Goal: Information Seeking & Learning: Understand process/instructions

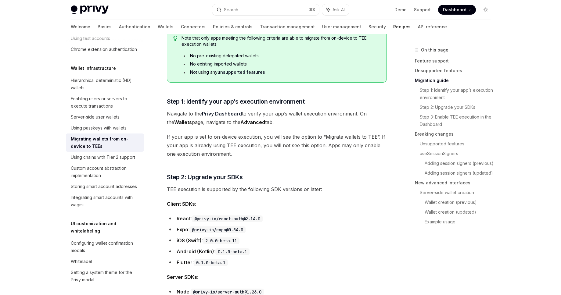
scroll to position [401, 0]
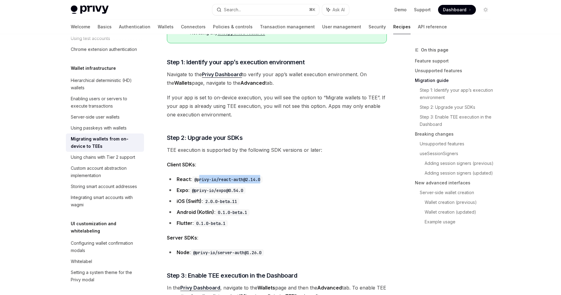
drag, startPoint x: 264, startPoint y: 178, endPoint x: 200, endPoint y: 181, distance: 64.1
click at [200, 181] on code "@privy-io/react-auth@2.14.0" at bounding box center [227, 179] width 71 height 7
click at [267, 160] on span "Client SDKs :" at bounding box center [277, 164] width 220 height 9
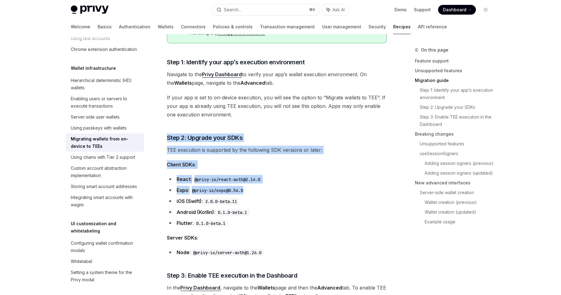
drag, startPoint x: 354, startPoint y: 126, endPoint x: 351, endPoint y: 195, distance: 69.0
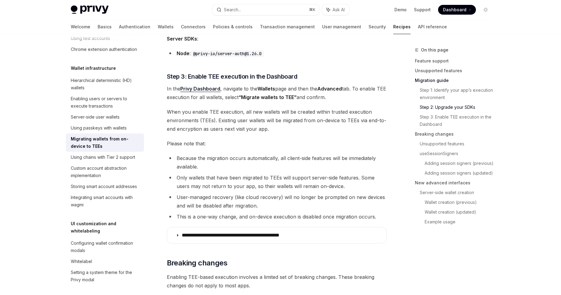
scroll to position [641, 0]
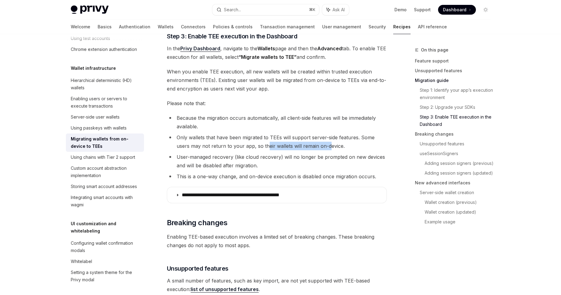
drag, startPoint x: 329, startPoint y: 146, endPoint x: 267, endPoint y: 146, distance: 61.9
click at [267, 146] on li "Only wallets that have been migrated to TEEs will support server-side features.…" at bounding box center [277, 141] width 220 height 17
click at [246, 144] on li "Only wallets that have been migrated to TEEs will support server-side features.…" at bounding box center [277, 141] width 220 height 17
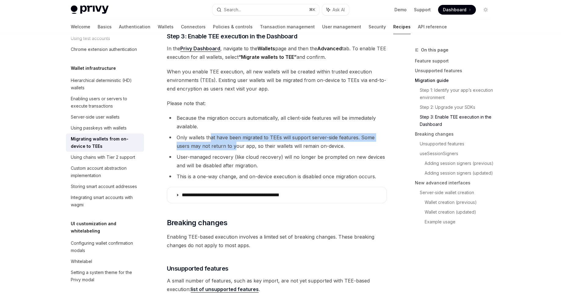
drag, startPoint x: 210, startPoint y: 137, endPoint x: 234, endPoint y: 142, distance: 24.4
click at [234, 142] on li "Only wallets that have been migrated to TEEs will support server-side features.…" at bounding box center [277, 141] width 220 height 17
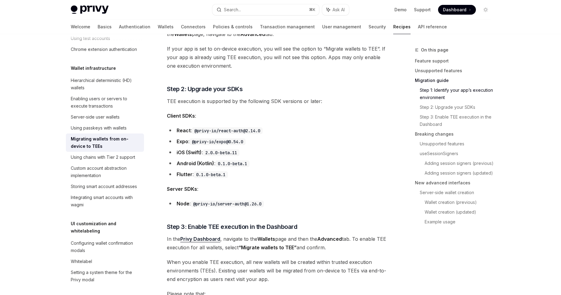
scroll to position [449, 0]
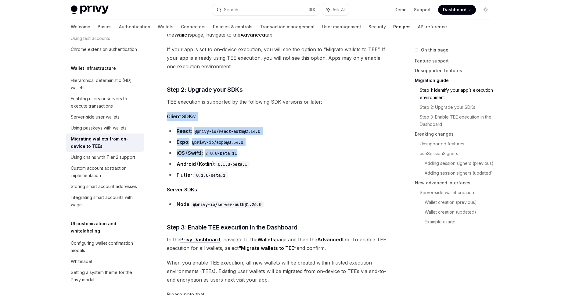
drag, startPoint x: 263, startPoint y: 106, endPoint x: 259, endPoint y: 149, distance: 43.5
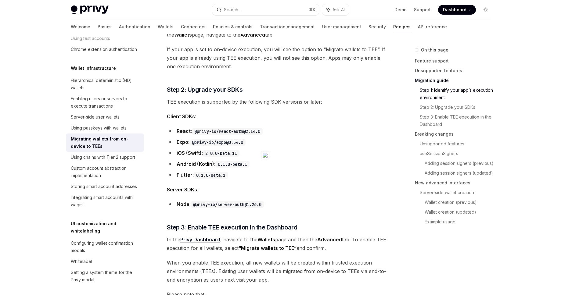
click at [295, 133] on li "React : @privy-io/react-auth@2.14.0" at bounding box center [277, 131] width 220 height 9
drag, startPoint x: 289, startPoint y: 130, endPoint x: 165, endPoint y: 121, distance: 124.8
copy li "React : @privy-io/react-auth@2.14.0"
click at [297, 146] on li "Expo : @privy-io/expo@0.54.0" at bounding box center [277, 142] width 220 height 9
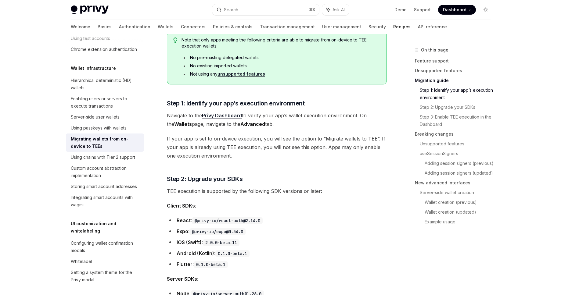
scroll to position [253, 0]
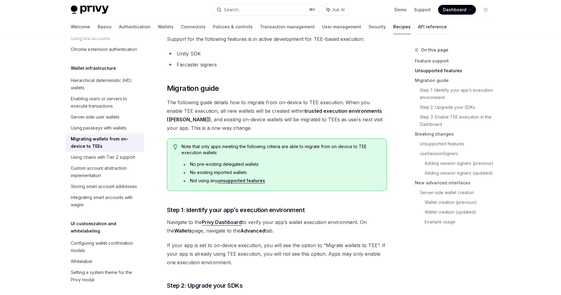
click at [418, 29] on link "API reference" at bounding box center [432, 27] width 29 height 15
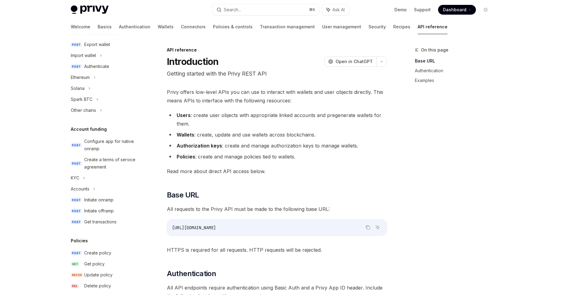
scroll to position [346, 0]
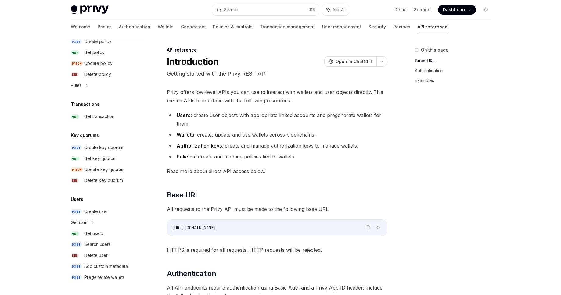
click at [377, 26] on div "Welcome Basics Authentication Wallets Connectors Policies & controls Transactio…" at bounding box center [259, 27] width 377 height 15
click at [393, 26] on link "Recipes" at bounding box center [401, 27] width 17 height 15
type textarea "*"
